Goal: Task Accomplishment & Management: Manage account settings

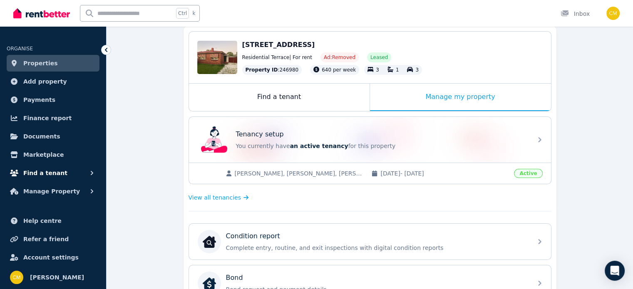
scroll to position [42, 0]
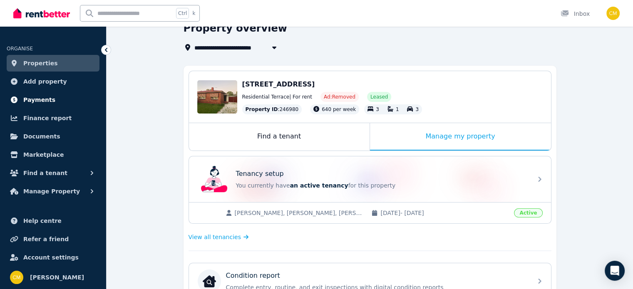
click at [50, 104] on link "Payments" at bounding box center [53, 100] width 93 height 17
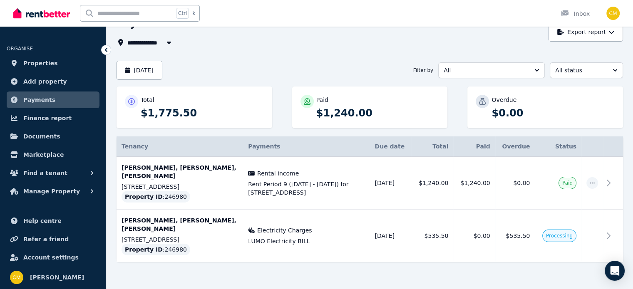
scroll to position [47, 0]
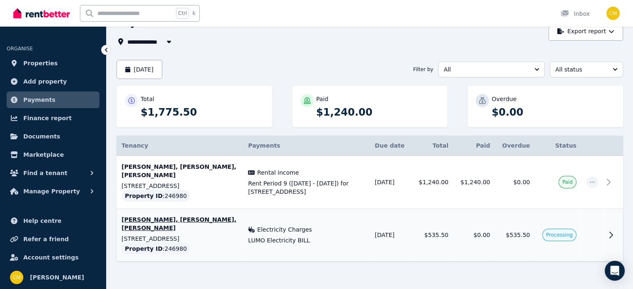
click at [611, 230] on icon at bounding box center [611, 235] width 10 height 10
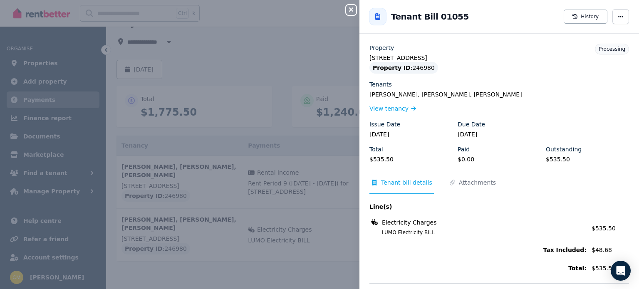
click at [350, 10] on icon "button" at bounding box center [351, 9] width 10 height 7
